Goal: Information Seeking & Learning: Learn about a topic

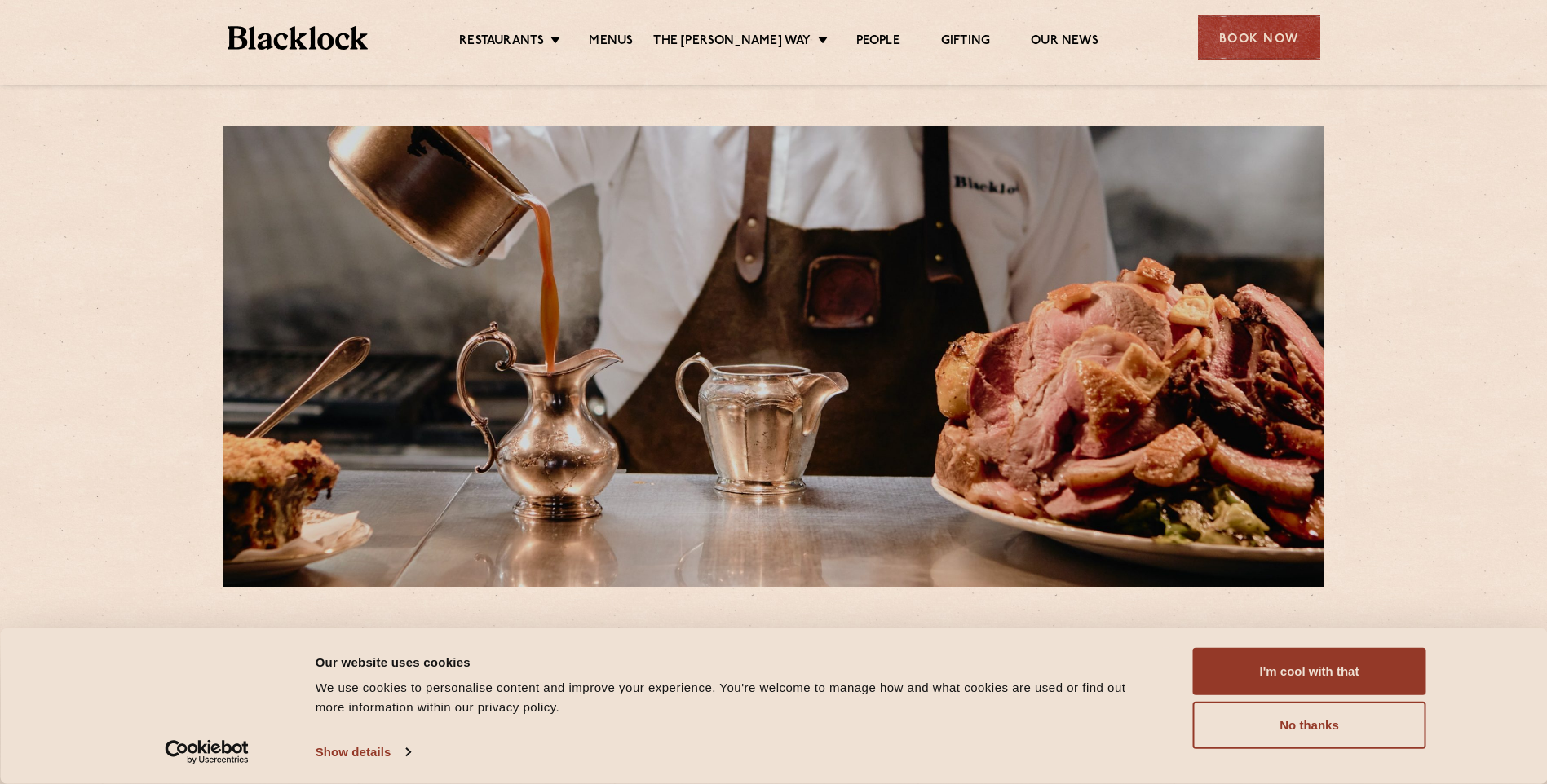
scroll to position [81, 0]
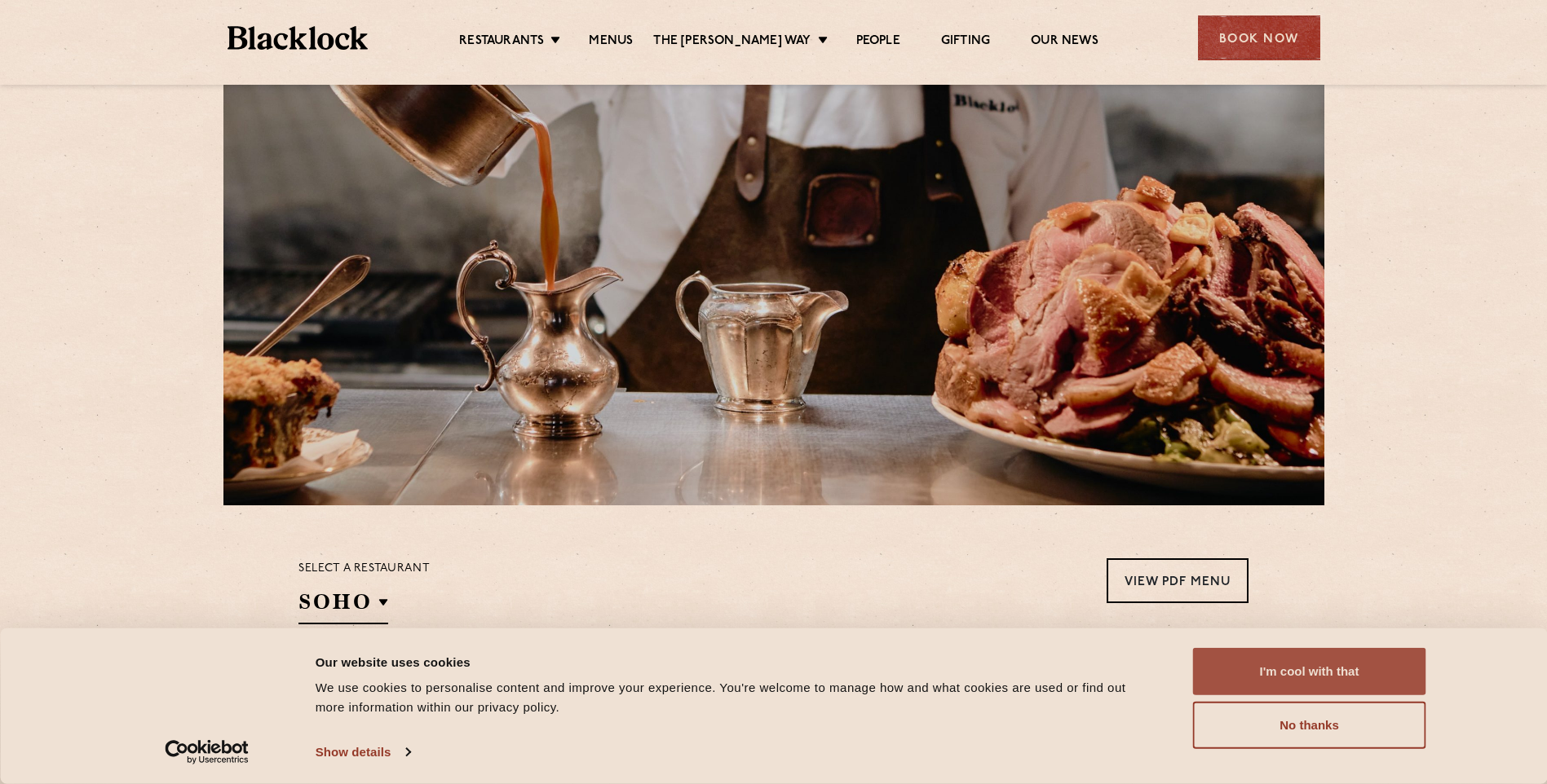
click at [1315, 666] on button "I'm cool with that" at bounding box center [1309, 671] width 233 height 47
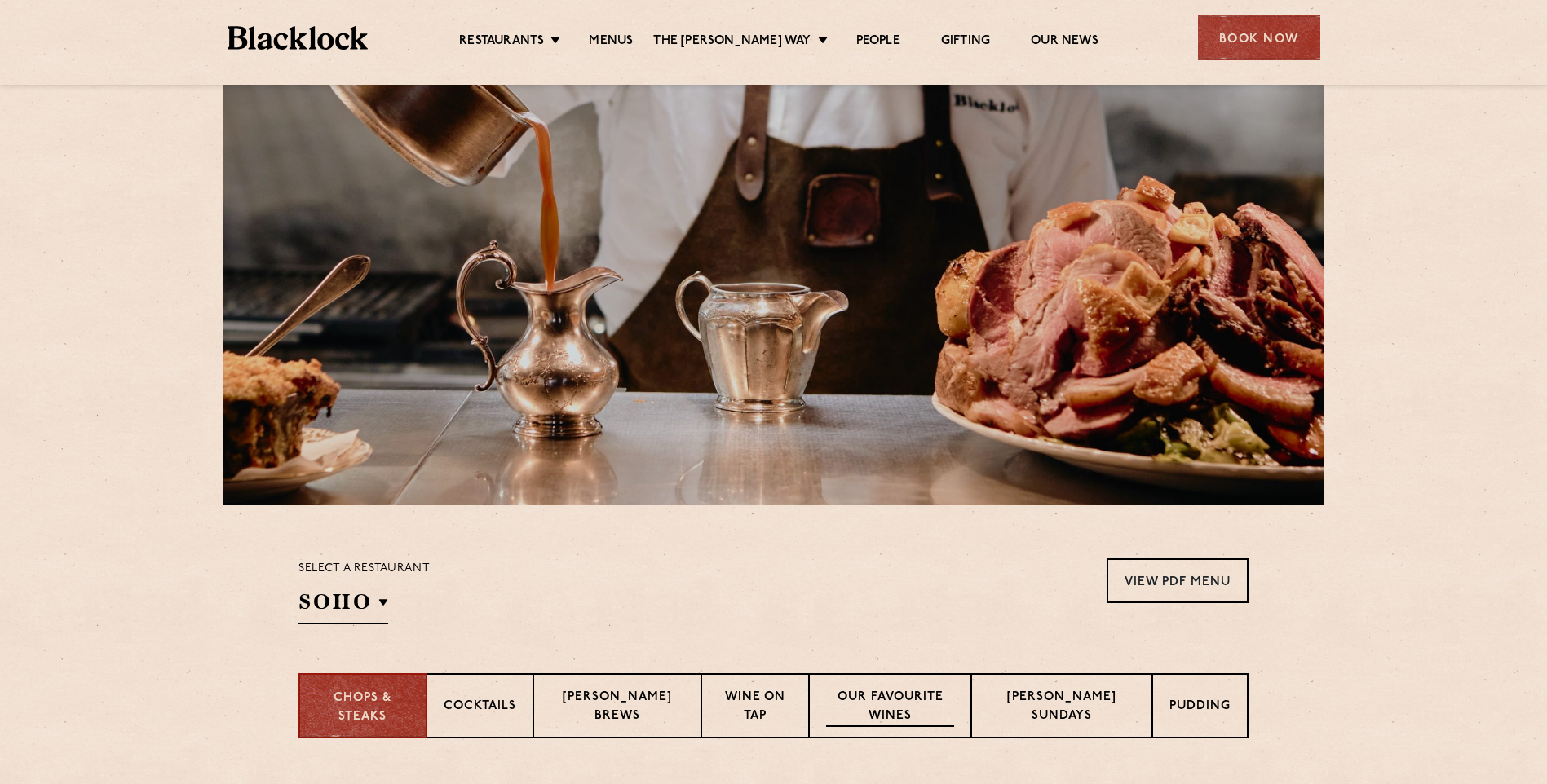
click at [903, 697] on p "Our favourite wines" at bounding box center [890, 707] width 129 height 38
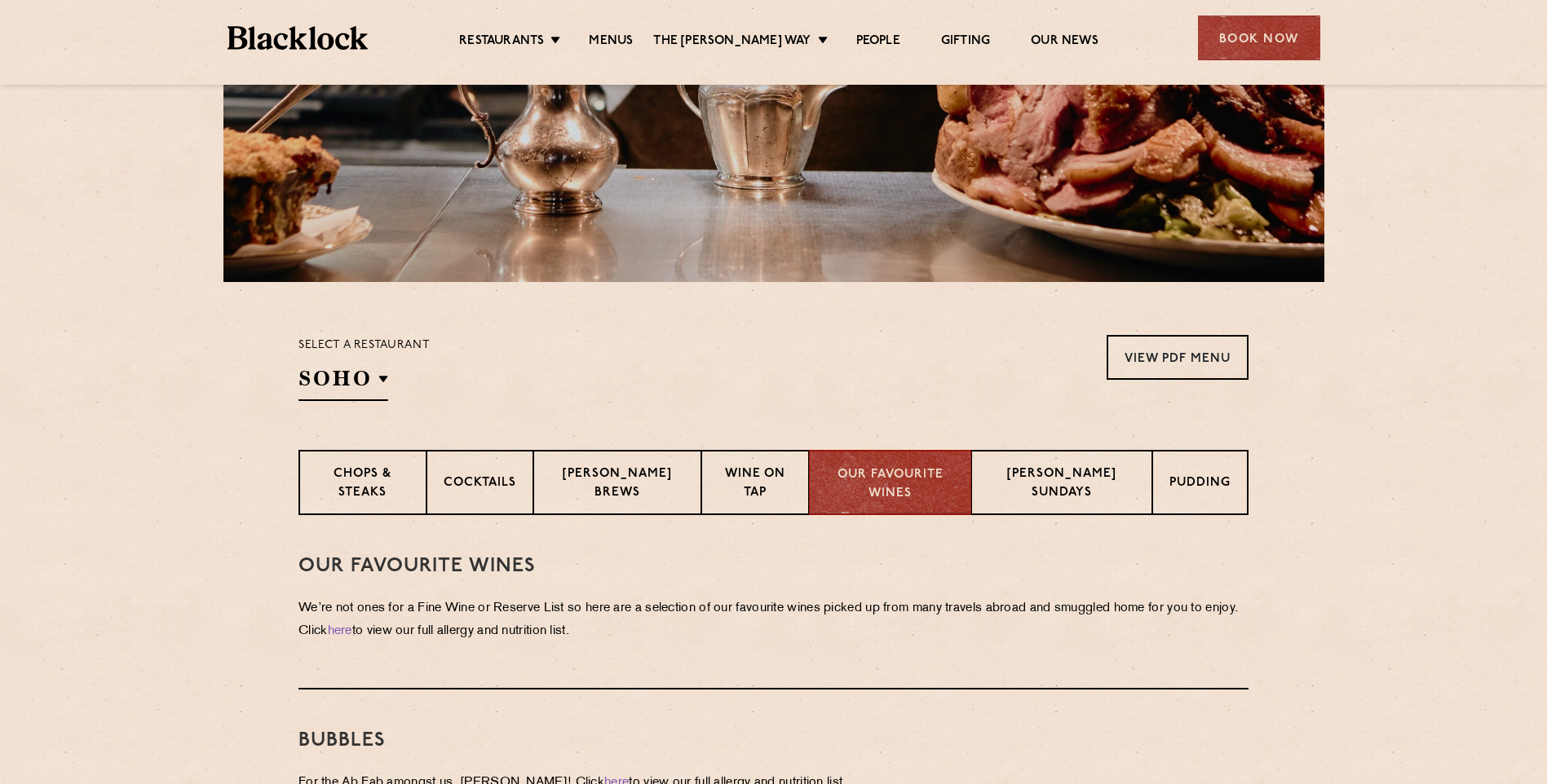
scroll to position [326, 0]
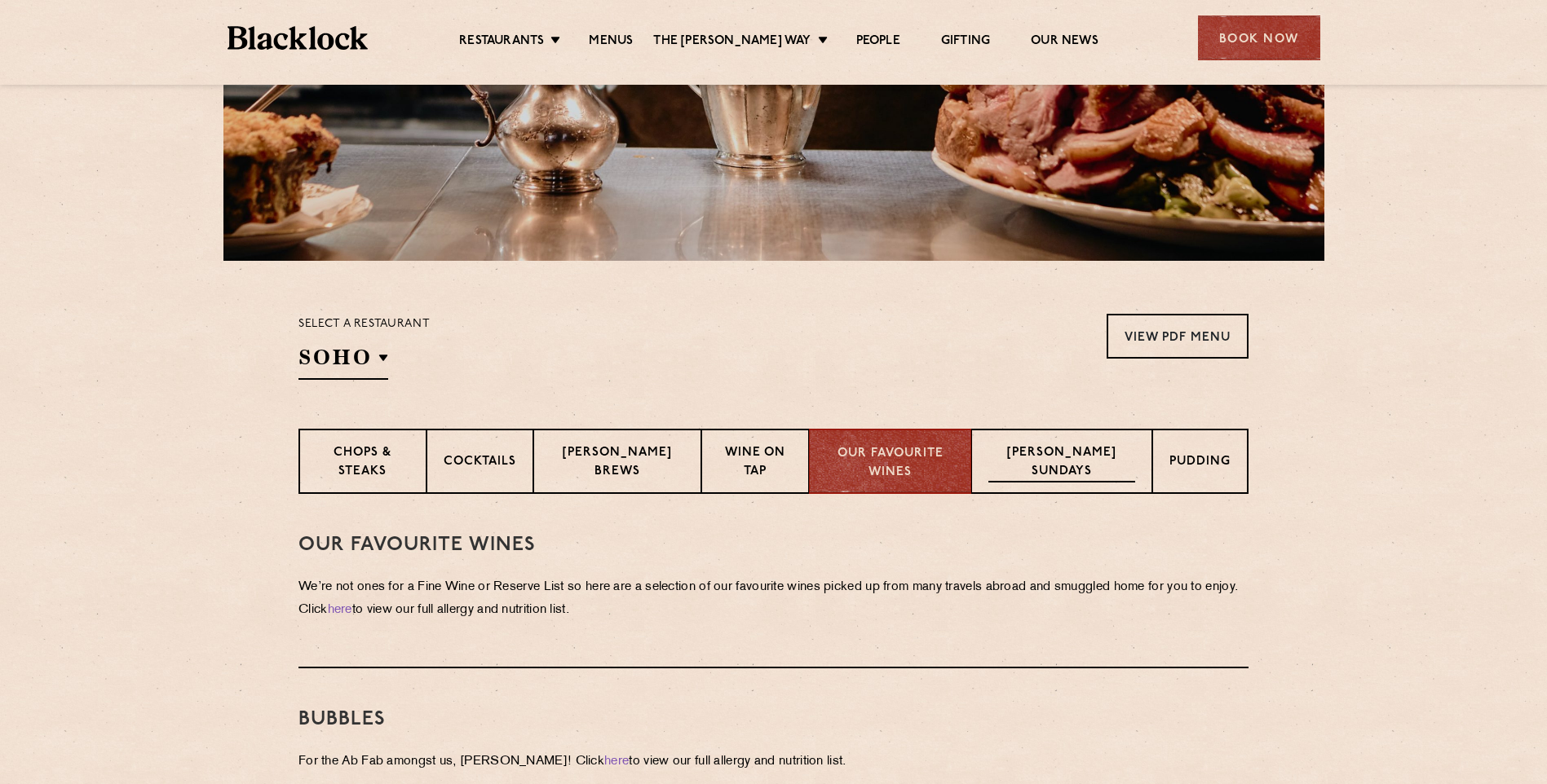
click at [1059, 448] on p "[PERSON_NAME] Sundays" at bounding box center [1061, 463] width 147 height 38
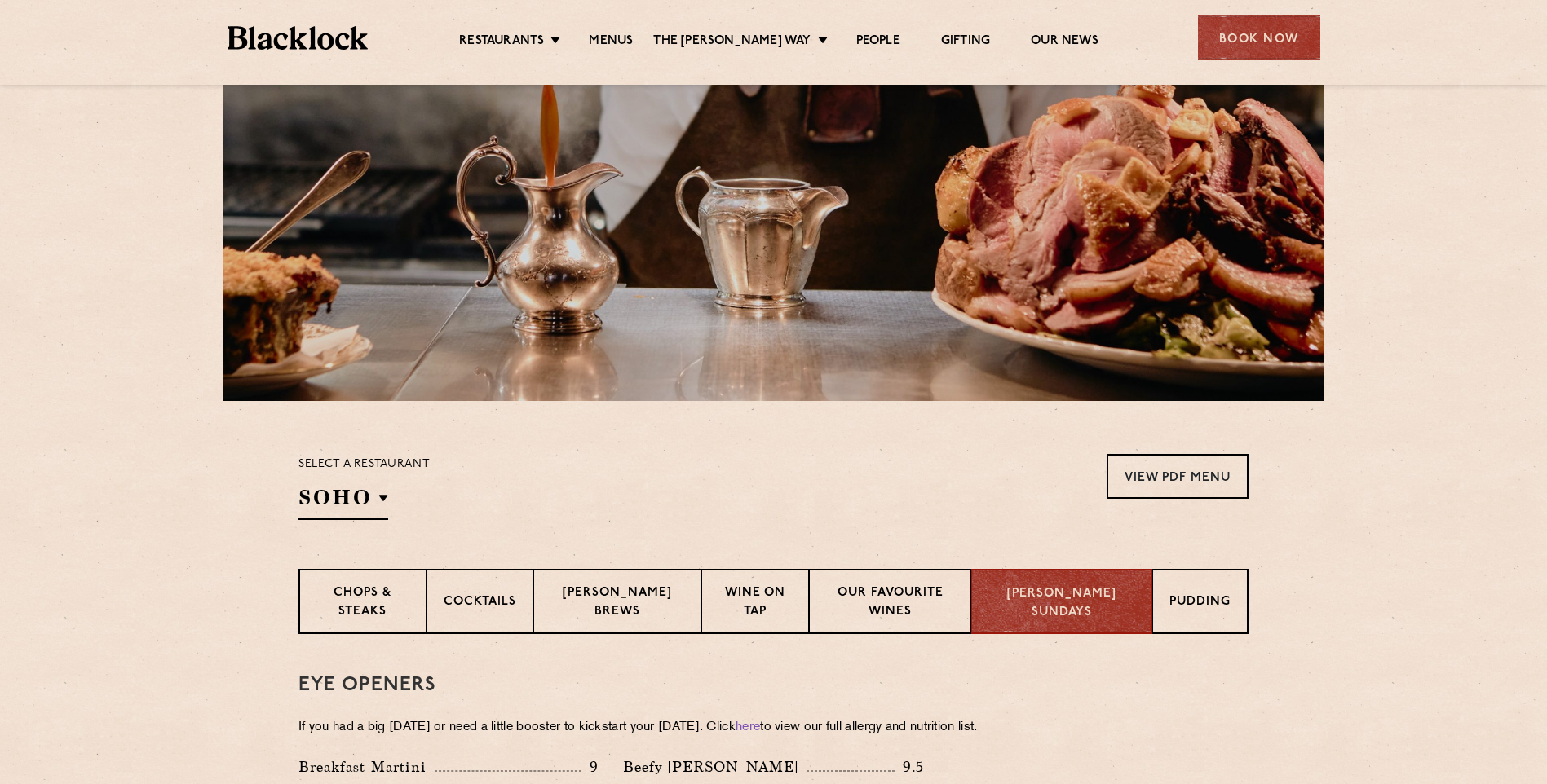
scroll to position [163, 0]
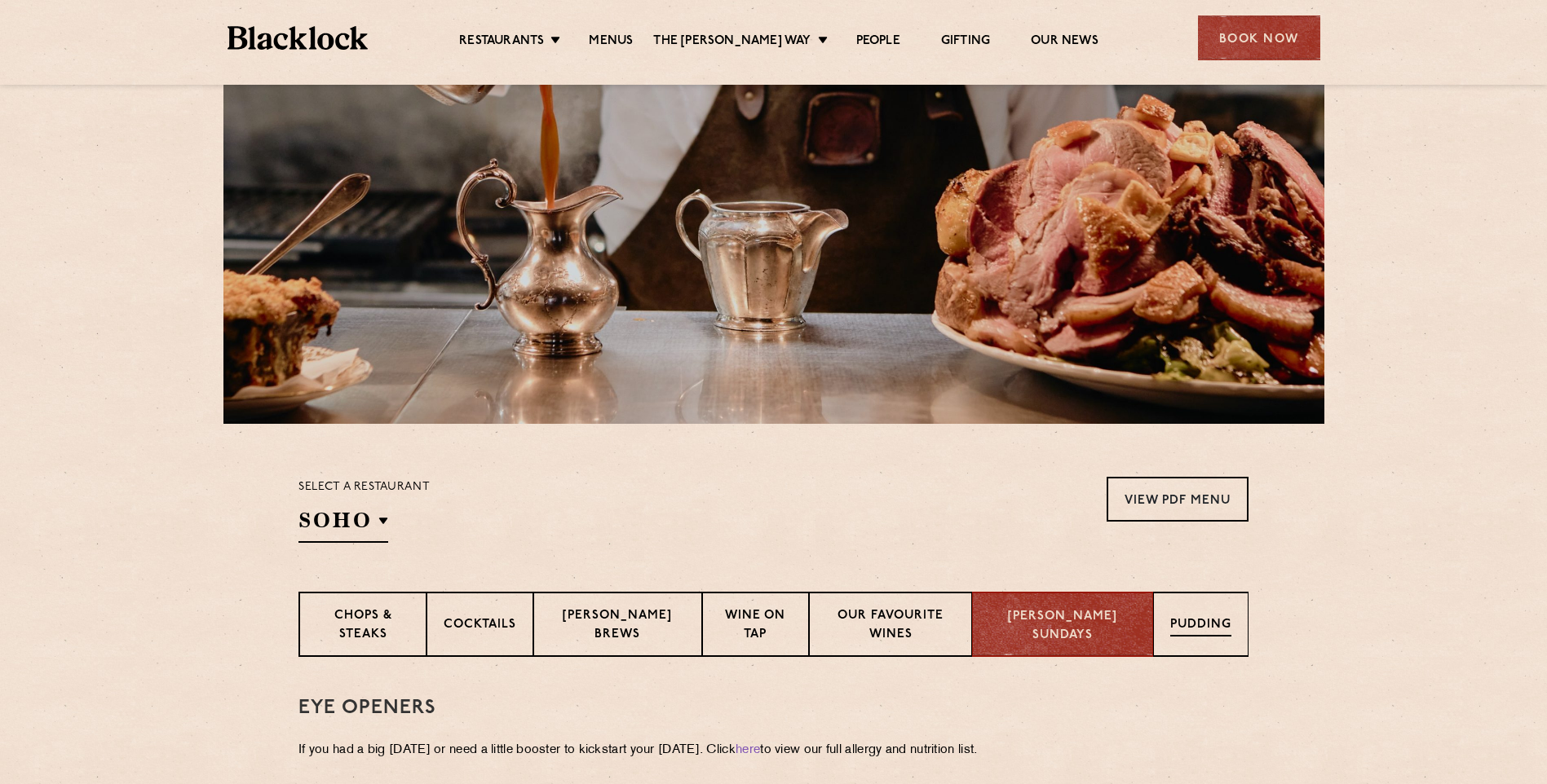
click at [1185, 620] on p "Pudding" at bounding box center [1200, 626] width 61 height 20
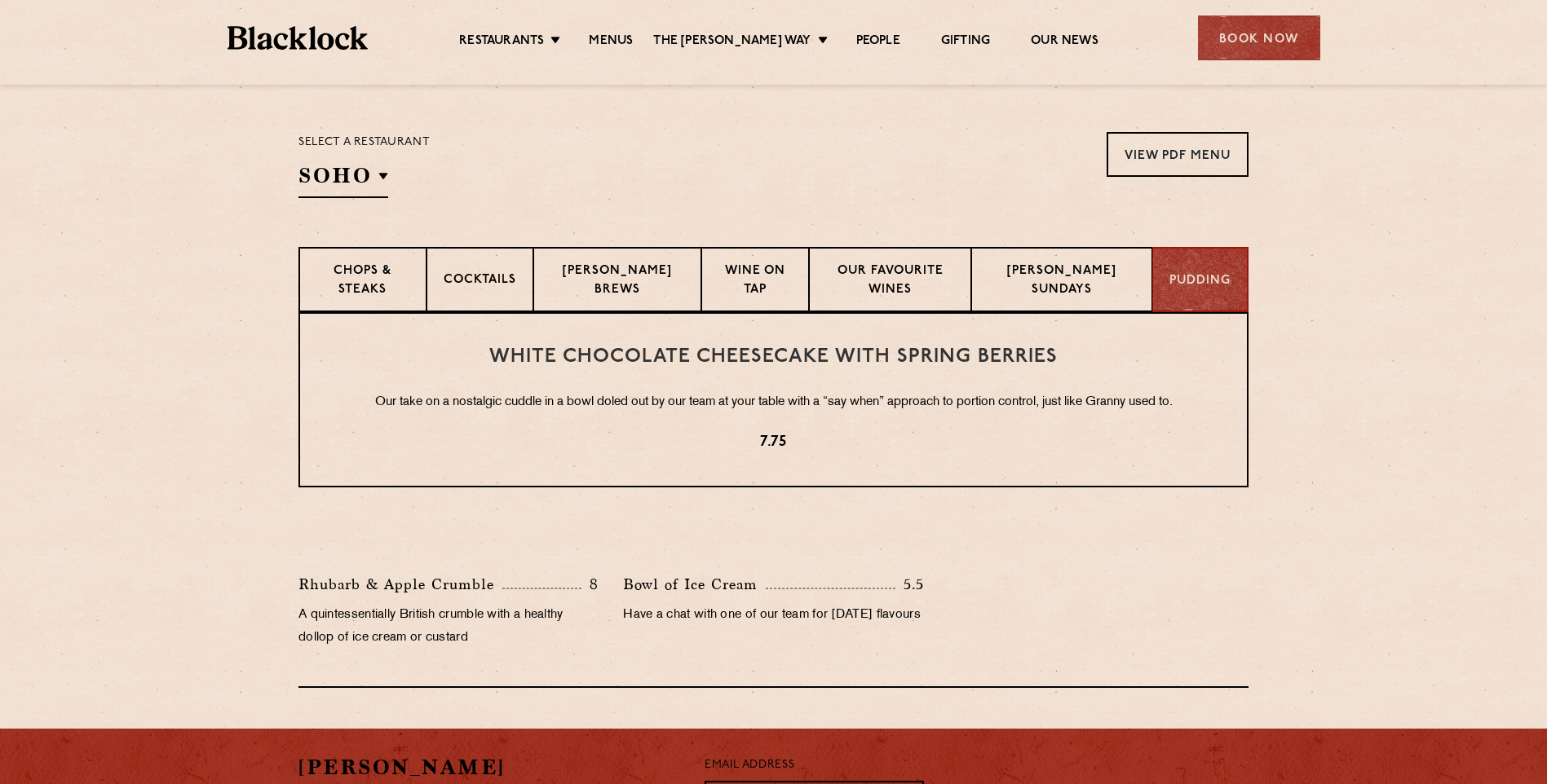
scroll to position [479, 0]
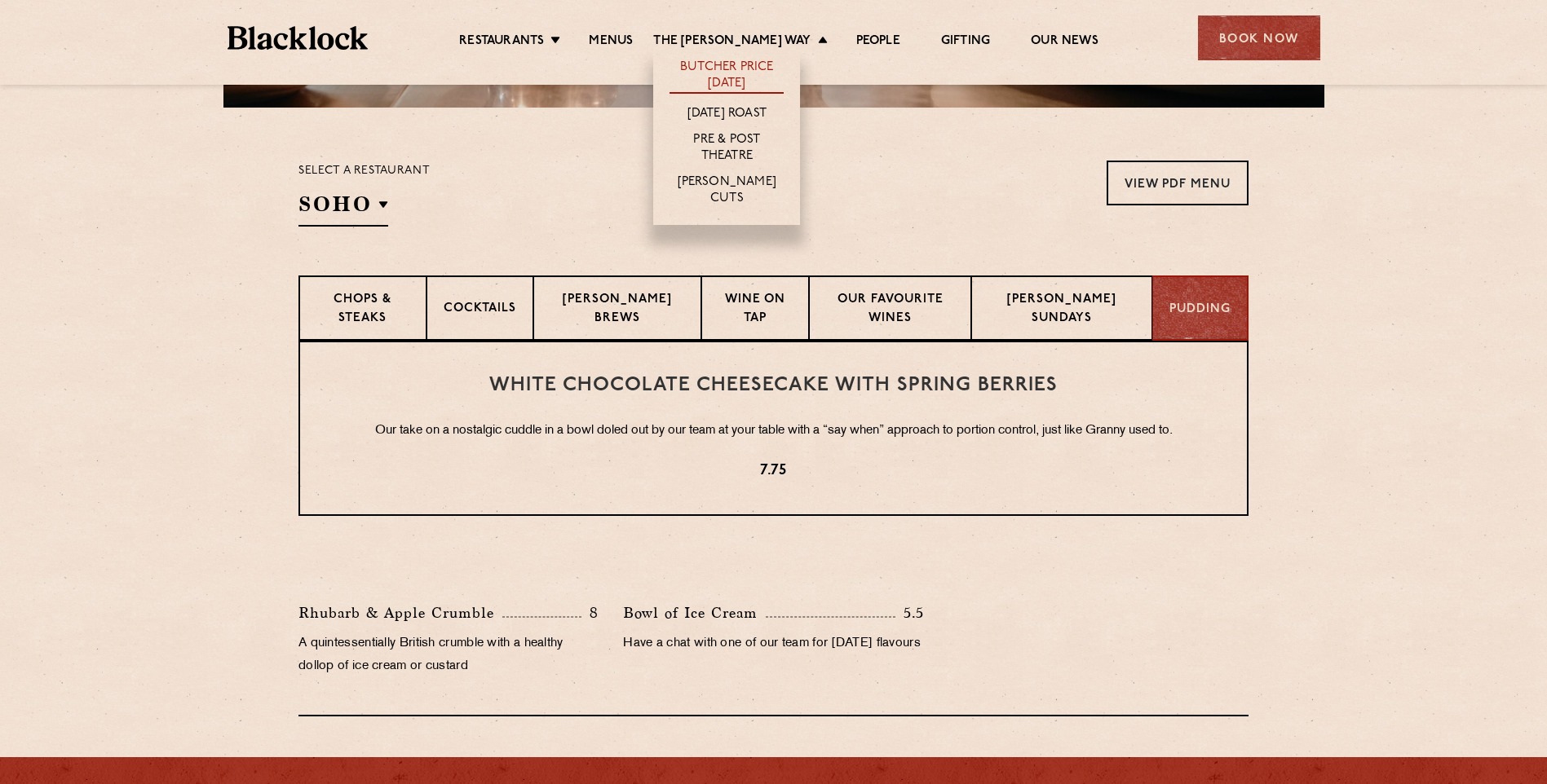
click at [726, 64] on link "Butcher Price [DATE]" at bounding box center [726, 77] width 114 height 34
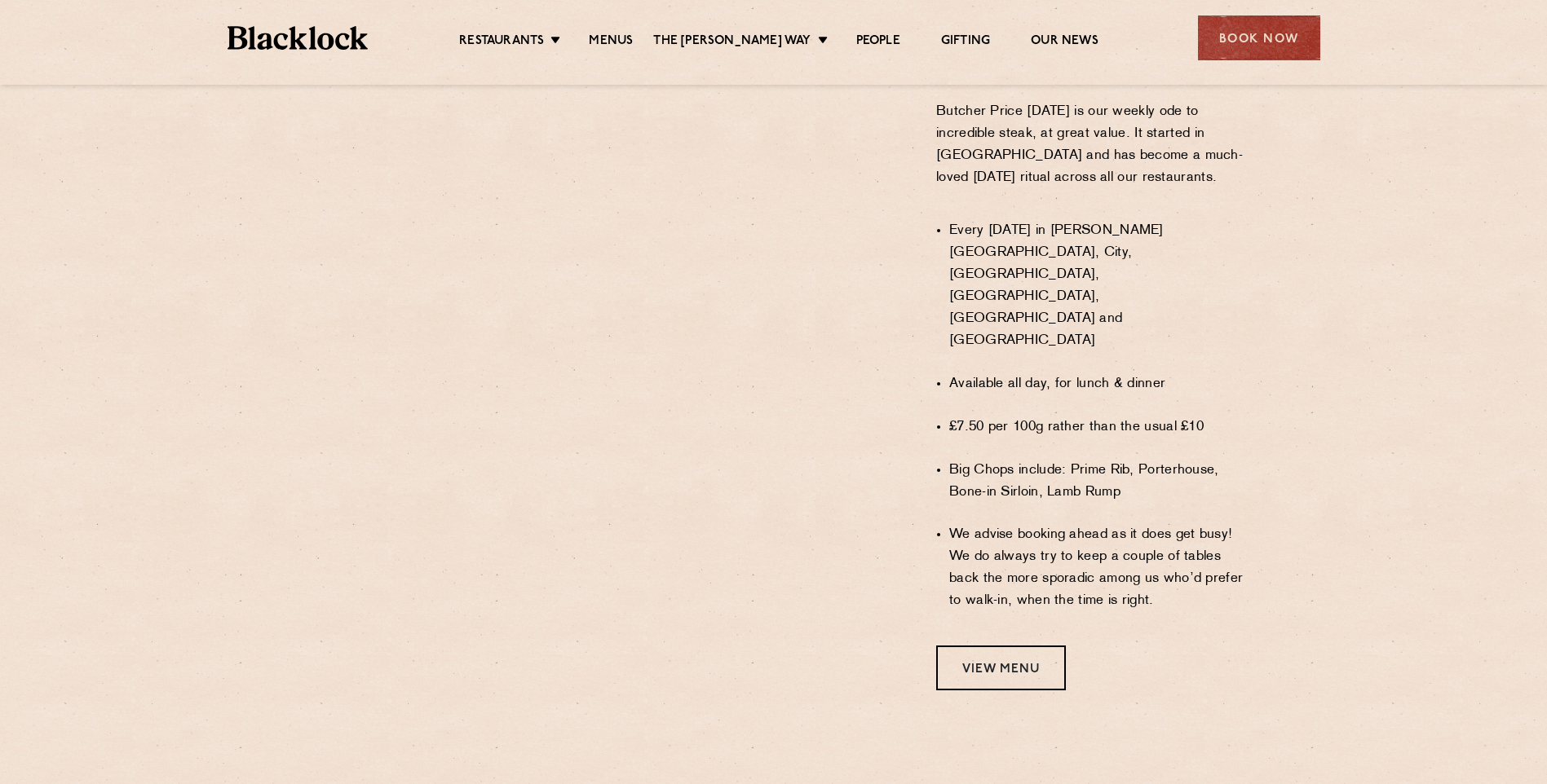
scroll to position [1059, 0]
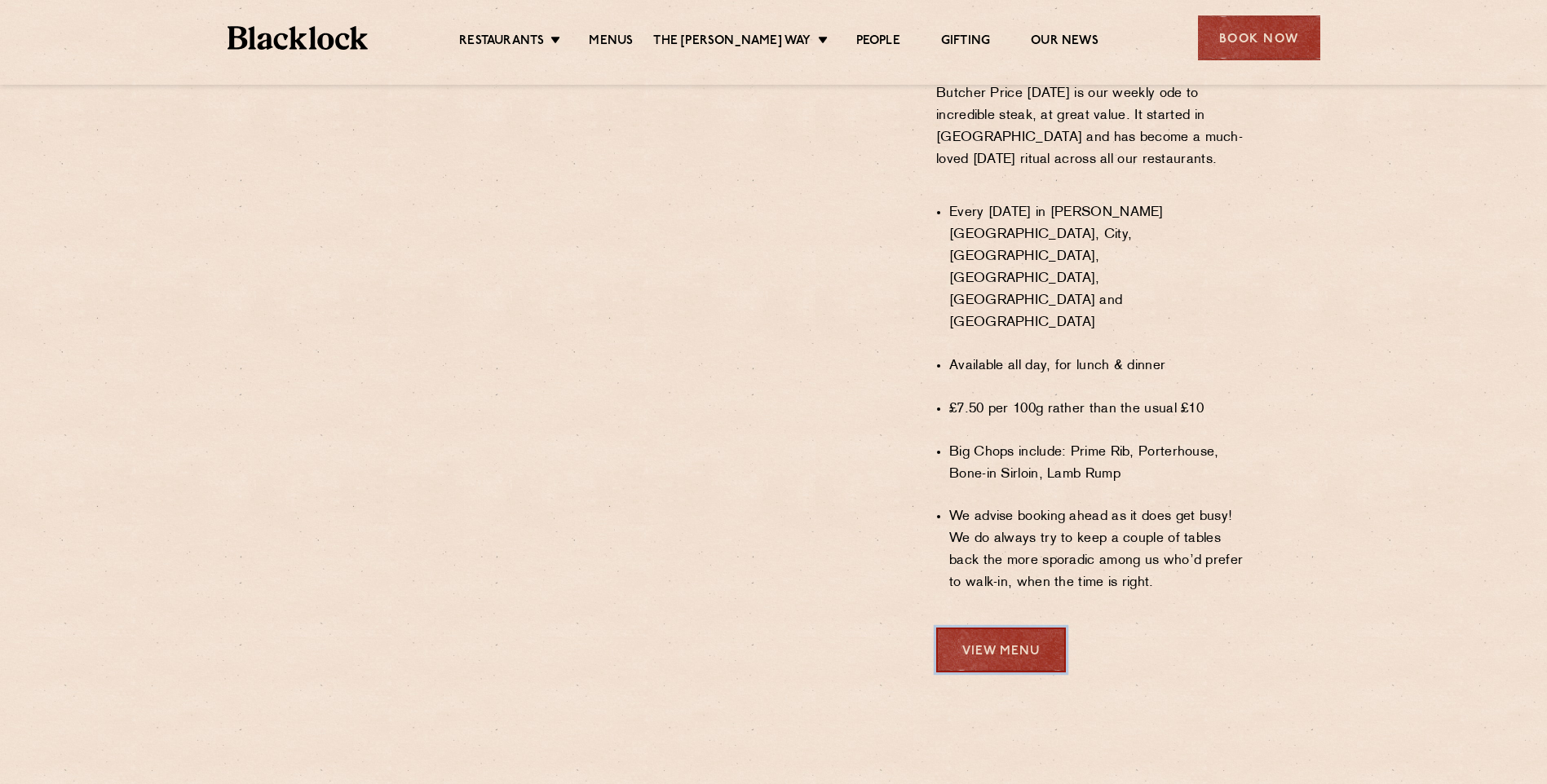
click at [1022, 627] on link "View Menu" at bounding box center [1000, 649] width 129 height 45
